Goal: Task Accomplishment & Management: Complete application form

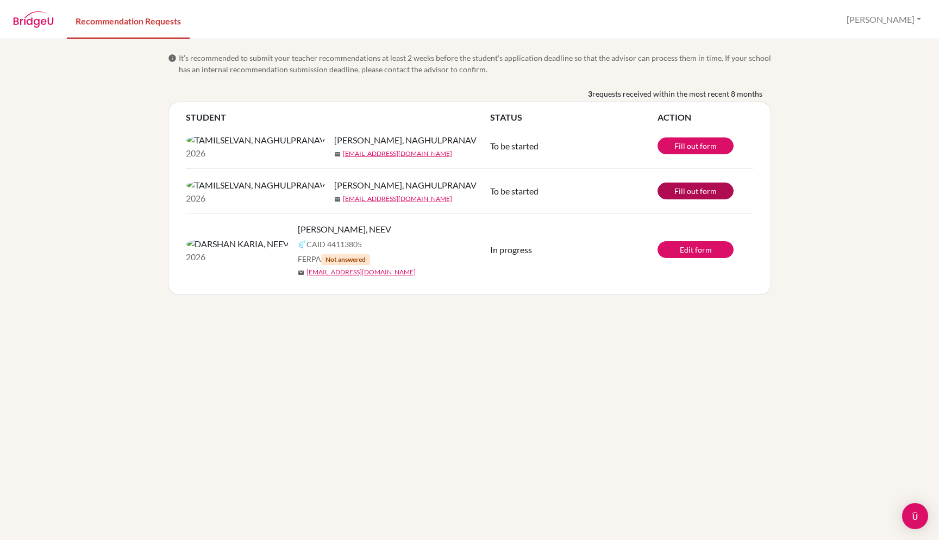
click at [691, 199] on link "Fill out form" at bounding box center [696, 191] width 76 height 17
click at [696, 258] on link "Edit form" at bounding box center [696, 249] width 76 height 17
click at [683, 258] on link "Edit form" at bounding box center [696, 249] width 76 height 17
click at [704, 154] on link "Fill out form" at bounding box center [696, 145] width 76 height 17
